Goal: Task Accomplishment & Management: Manage account settings

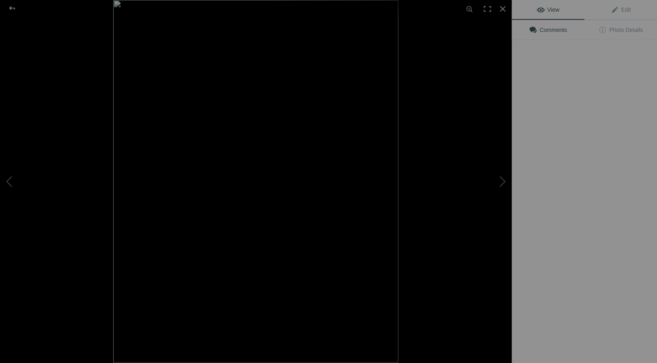
click at [233, 121] on img at bounding box center [255, 181] width 285 height 363
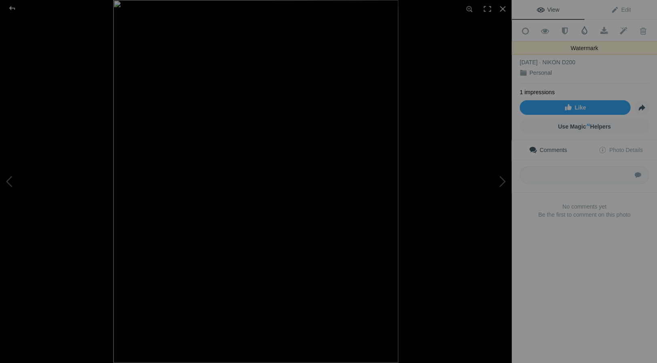
click at [583, 29] on span at bounding box center [584, 30] width 8 height 8
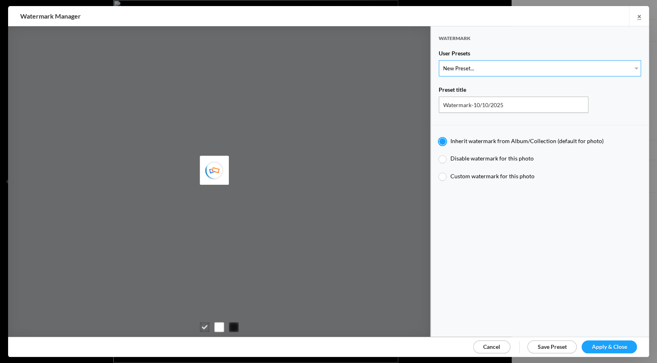
type input "JimLiskovec"
select select "1: Object"
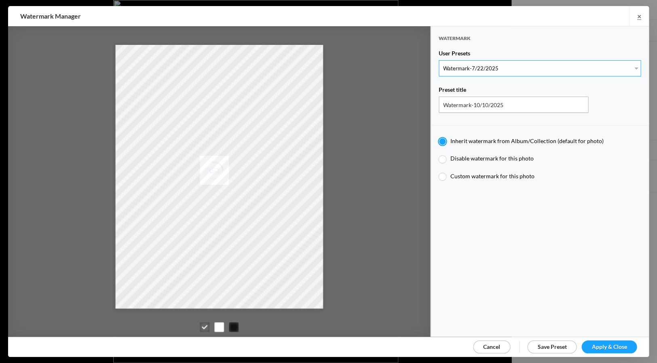
type input "Watermark-7/22/2025"
radio input "false"
radio input "true"
type input "Jim Liskovec"
radio input "false"
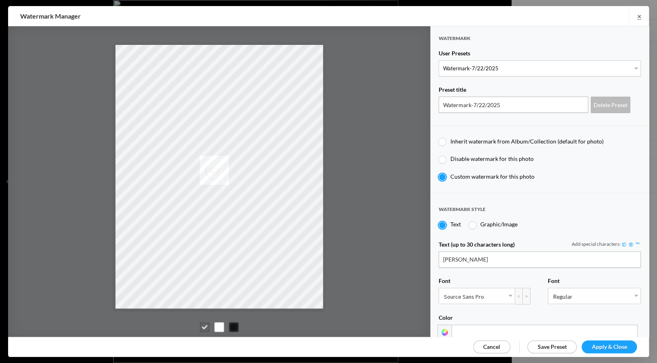
click at [620, 345] on span "Apply & Close" at bounding box center [609, 346] width 35 height 7
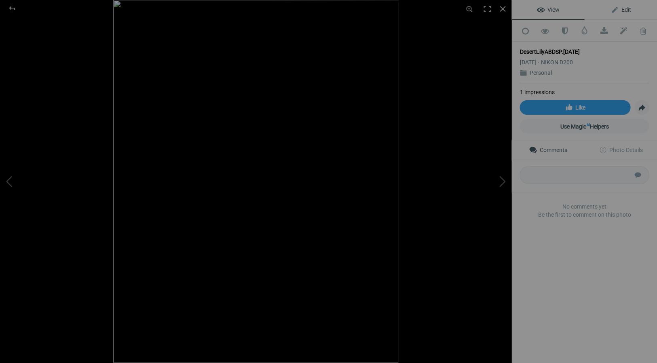
click at [624, 9] on span "Edit" at bounding box center [621, 9] width 20 height 6
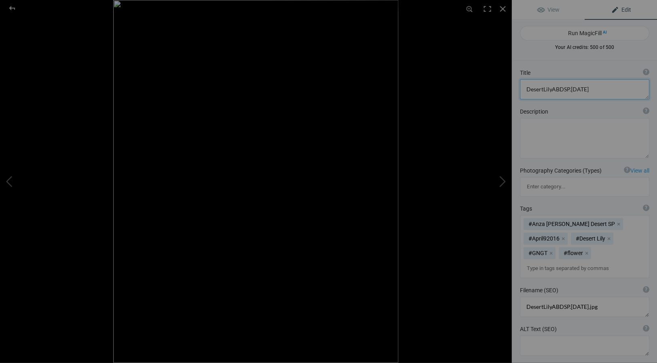
click at [598, 90] on textarea at bounding box center [584, 89] width 129 height 20
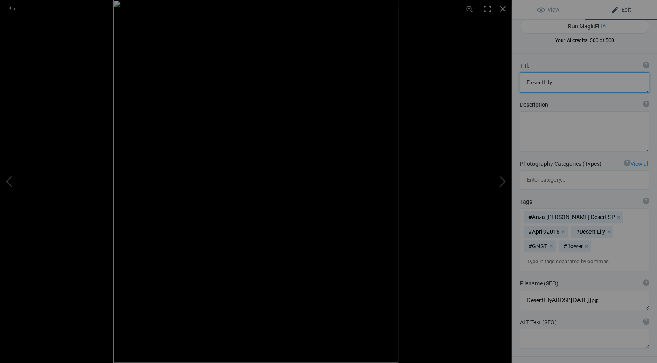
drag, startPoint x: 542, startPoint y: 85, endPoint x: 555, endPoint y: 87, distance: 13.9
click at [542, 85] on textarea at bounding box center [584, 82] width 129 height 20
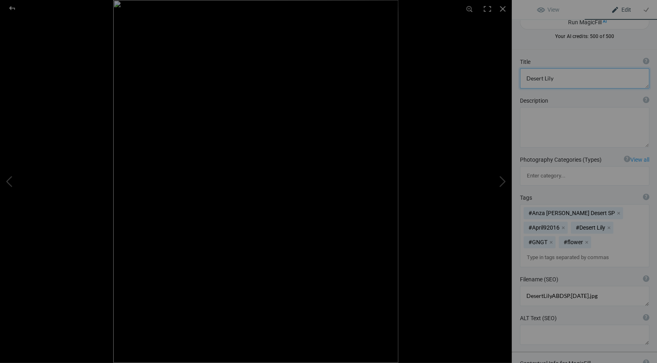
drag, startPoint x: 552, startPoint y: 78, endPoint x: 562, endPoint y: 81, distance: 10.0
click at [552, 78] on textarea at bounding box center [584, 78] width 129 height 20
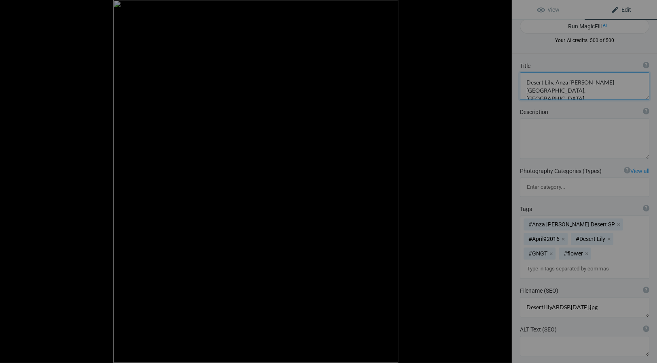
scroll to position [1, 0]
type textarea "Desert Lily, Anza Borrego Desert State Park, California"
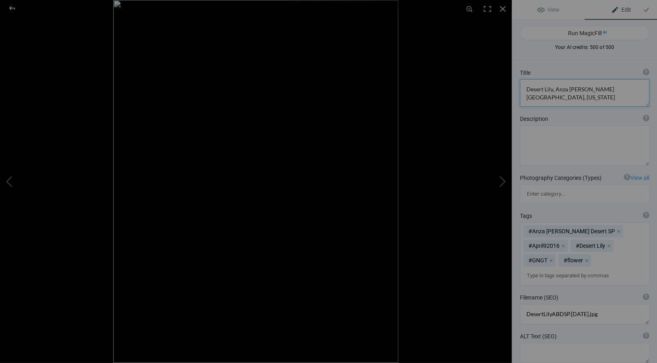
scroll to position [0, 0]
click at [503, 6] on div at bounding box center [503, 9] width 18 height 18
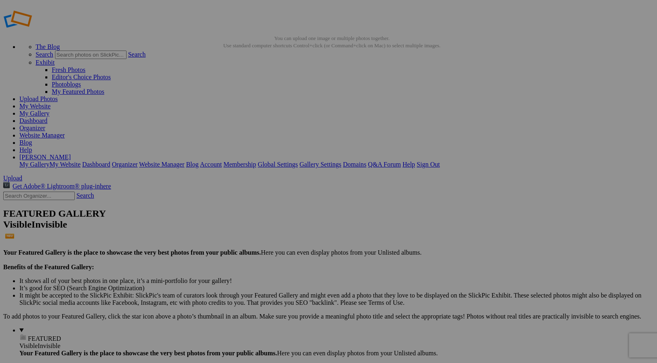
scroll to position [11, 0]
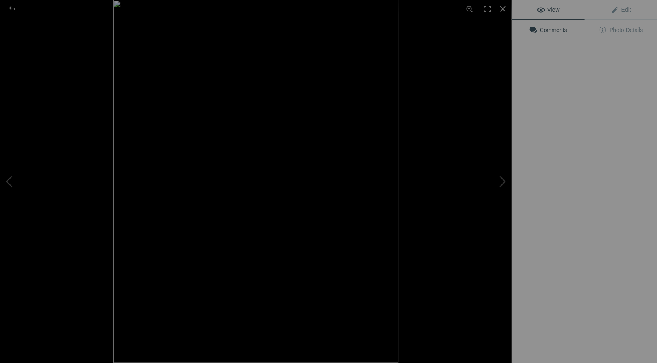
click at [217, 108] on img at bounding box center [255, 181] width 285 height 363
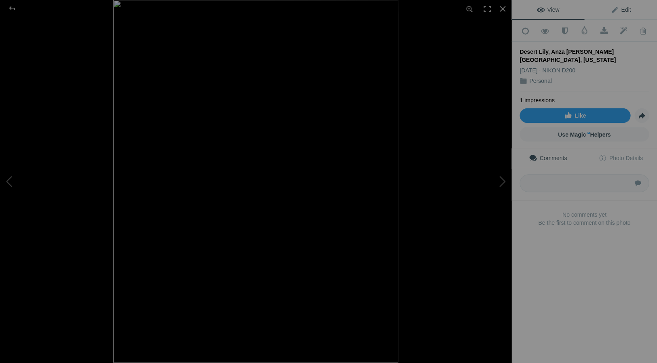
click at [623, 8] on span "Edit" at bounding box center [621, 9] width 20 height 6
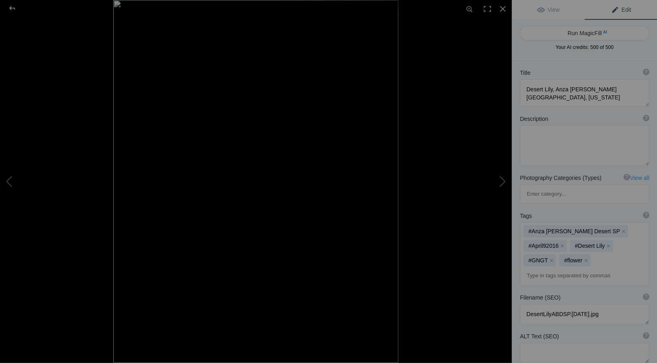
click at [618, 10] on span "Edit" at bounding box center [621, 9] width 20 height 6
click at [502, 7] on div at bounding box center [503, 9] width 18 height 18
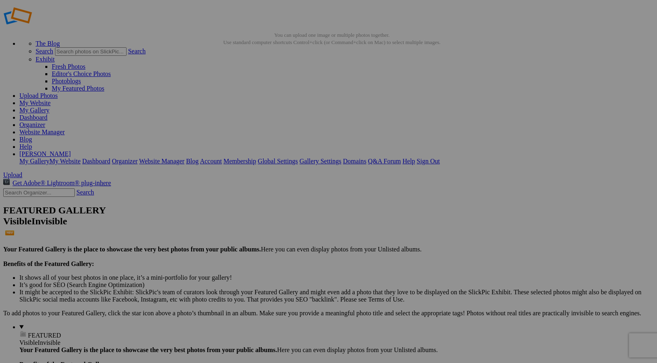
scroll to position [13, 0]
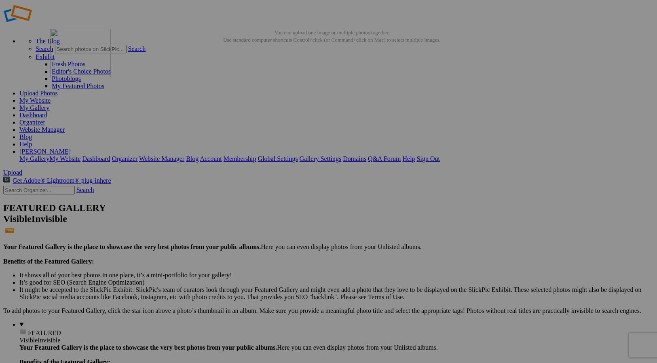
drag, startPoint x: 305, startPoint y: 107, endPoint x: 167, endPoint y: 87, distance: 140.1
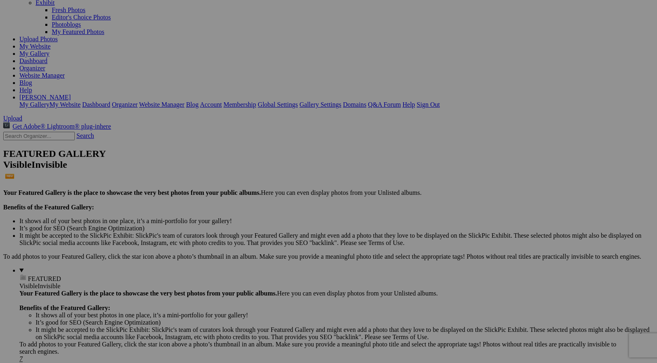
scroll to position [68, 0]
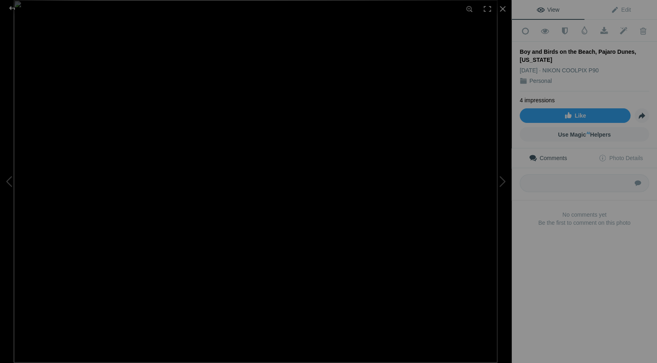
click at [551, 9] on span "View" at bounding box center [548, 9] width 23 height 6
click at [550, 9] on span "View" at bounding box center [548, 9] width 23 height 6
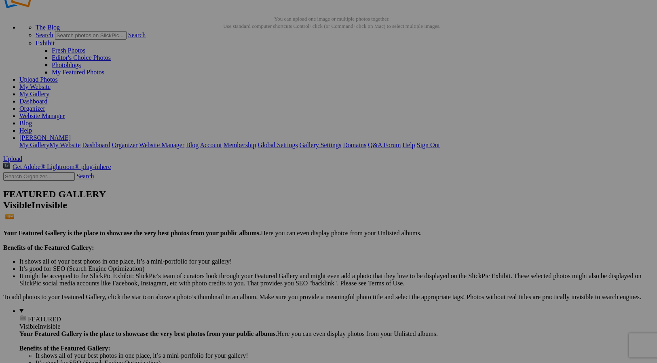
scroll to position [27, 0]
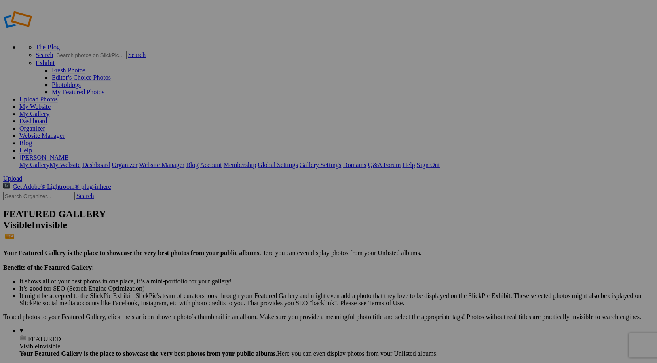
click at [28, 336] on span "FEATURED" at bounding box center [44, 339] width 33 height 7
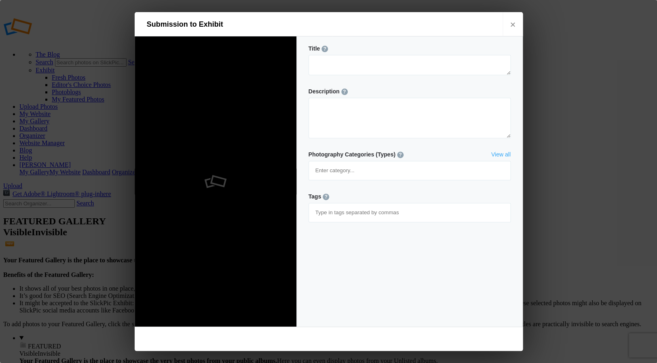
type textarea "DeadVlie, Namib-[GEOGRAPHIC_DATA], [GEOGRAPHIC_DATA]"
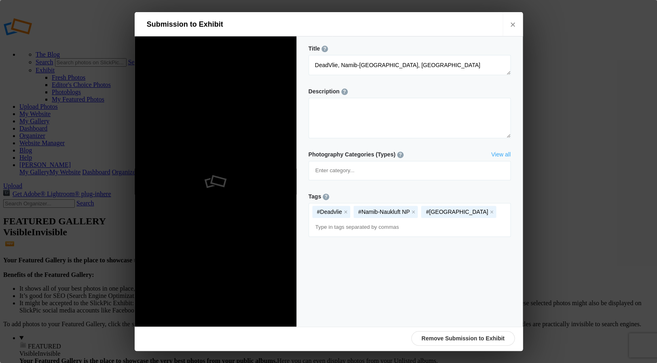
click at [455, 336] on link "Remove Submission to Exhibit" at bounding box center [462, 338] width 103 height 15
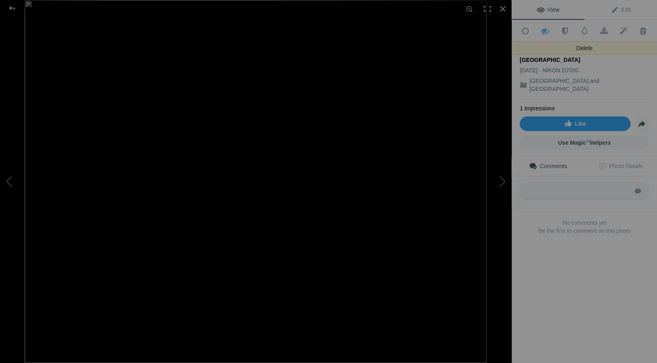
click at [644, 30] on span at bounding box center [643, 31] width 20 height 8
click at [612, 48] on div "DeadVlie, Namib-[GEOGRAPHIC_DATA], [GEOGRAPHIC_DATA]" at bounding box center [584, 56] width 129 height 16
click at [642, 32] on span at bounding box center [643, 31] width 20 height 8
click at [587, 49] on div "DeadVlie, Namib-[GEOGRAPHIC_DATA], [GEOGRAPHIC_DATA]" at bounding box center [584, 56] width 129 height 16
click at [502, 8] on div at bounding box center [503, 9] width 18 height 18
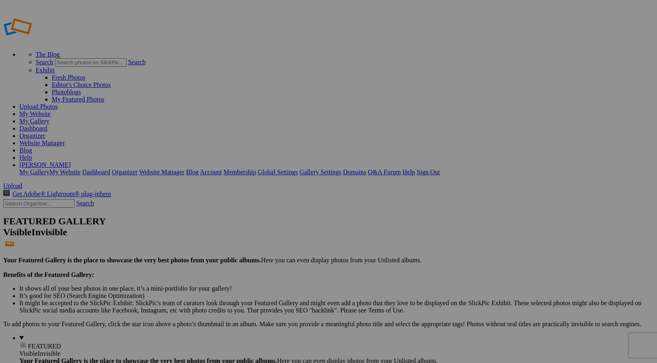
scroll to position [1, 0]
click at [28, 343] on span "FEATURED" at bounding box center [44, 346] width 33 height 7
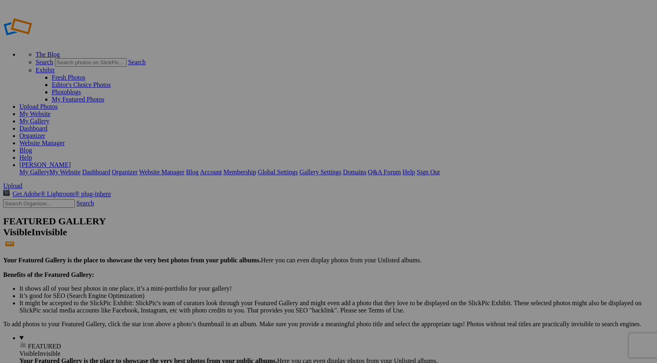
click at [28, 343] on span "FEATURED" at bounding box center [44, 346] width 33 height 7
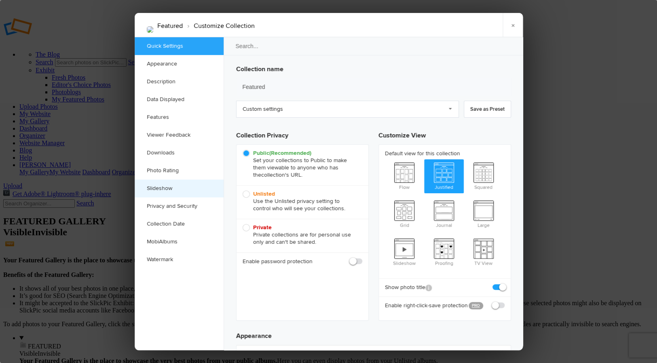
click at [163, 187] on link "Slideshow" at bounding box center [179, 189] width 89 height 18
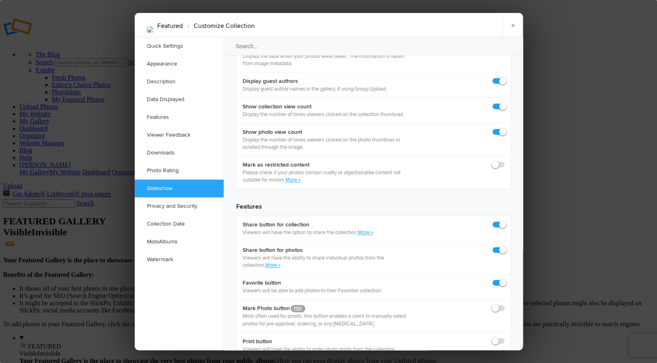
scroll to position [1451, 0]
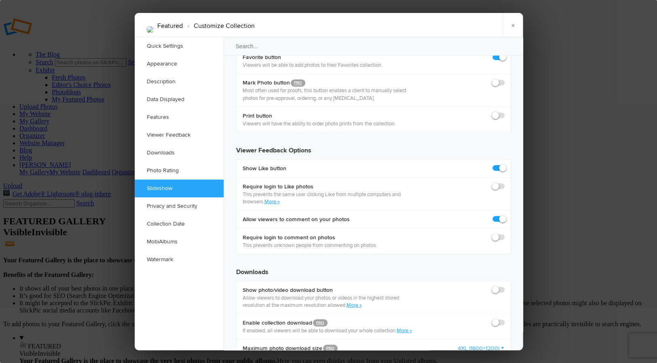
click at [512, 24] on link "×" at bounding box center [513, 25] width 20 height 24
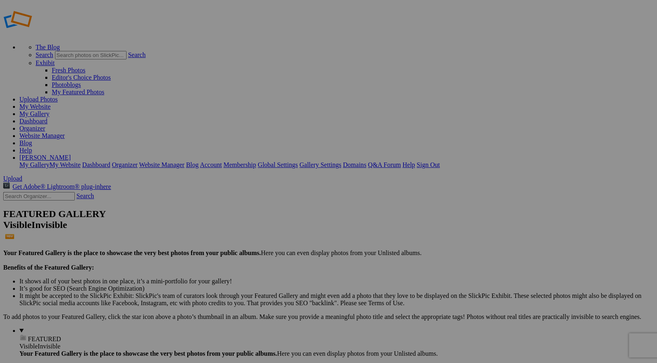
scroll to position [0, 0]
click at [173, 120] on img at bounding box center [153, 121] width 61 height 34
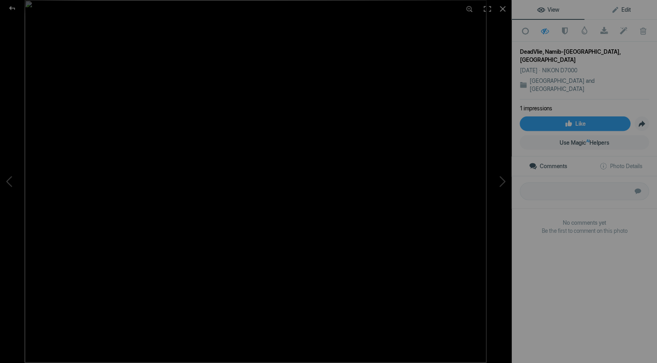
click at [626, 9] on span "Edit" at bounding box center [621, 9] width 20 height 6
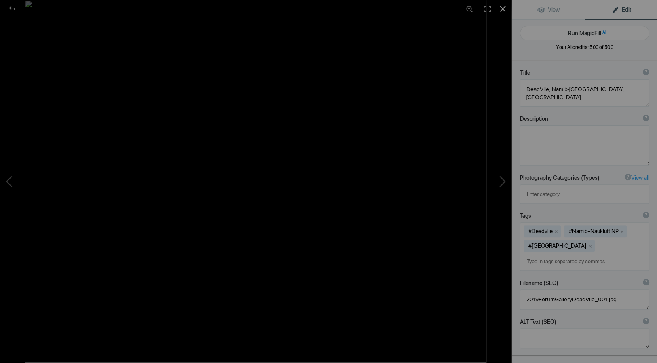
click at [502, 8] on div at bounding box center [503, 9] width 18 height 18
